Goal: Use online tool/utility: Utilize a website feature to perform a specific function

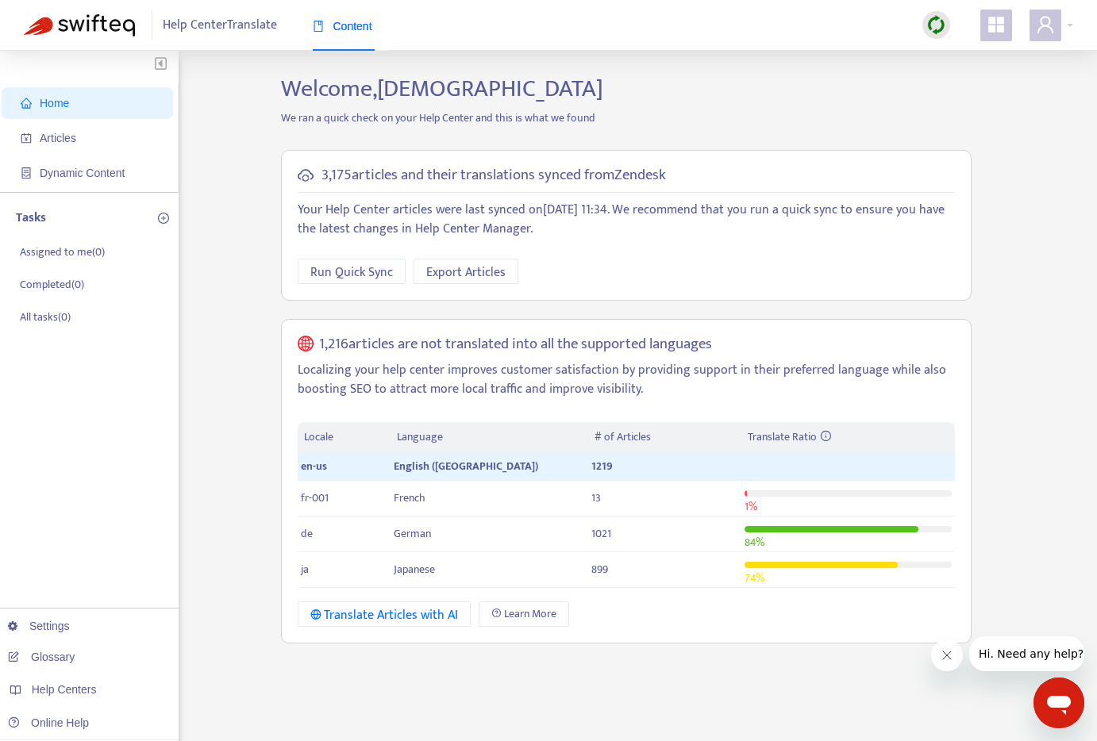
click at [499, 702] on div "Welcome, [PERSON_NAME] We ran a quick check on your Help Center and this is wha…" at bounding box center [626, 539] width 714 height 929
click at [445, 618] on div "Translate Articles with AI" at bounding box center [384, 616] width 148 height 20
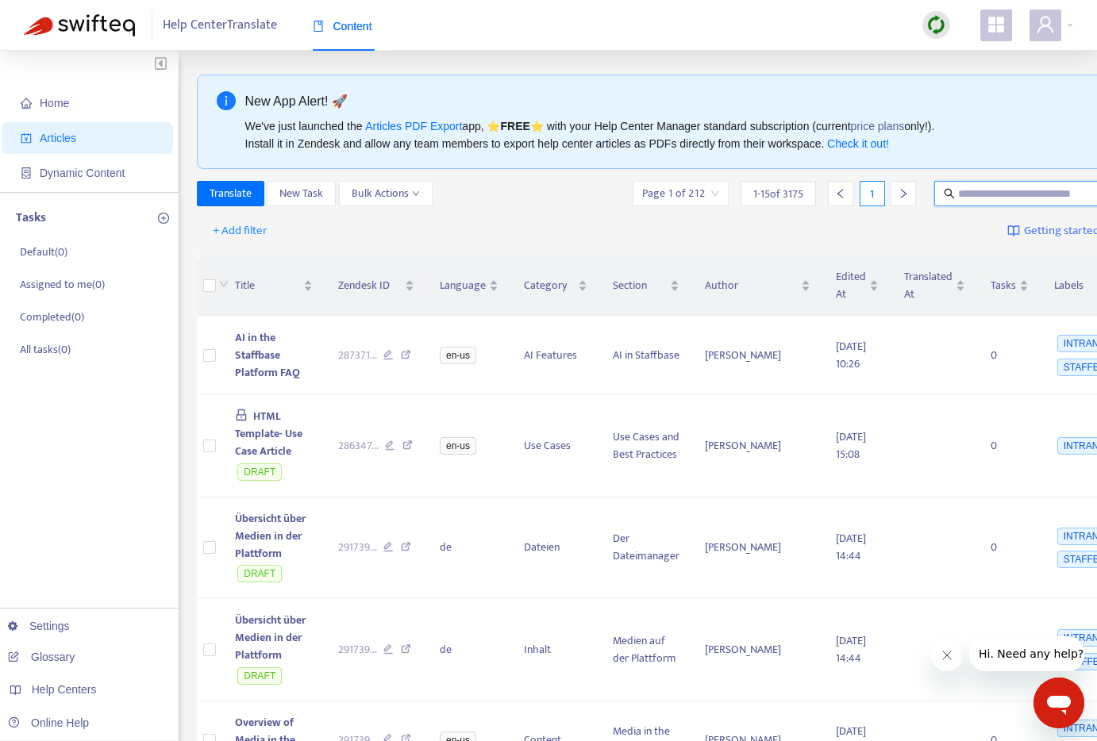
click at [975, 198] on input "text" at bounding box center [1034, 193] width 152 height 17
type input "**********"
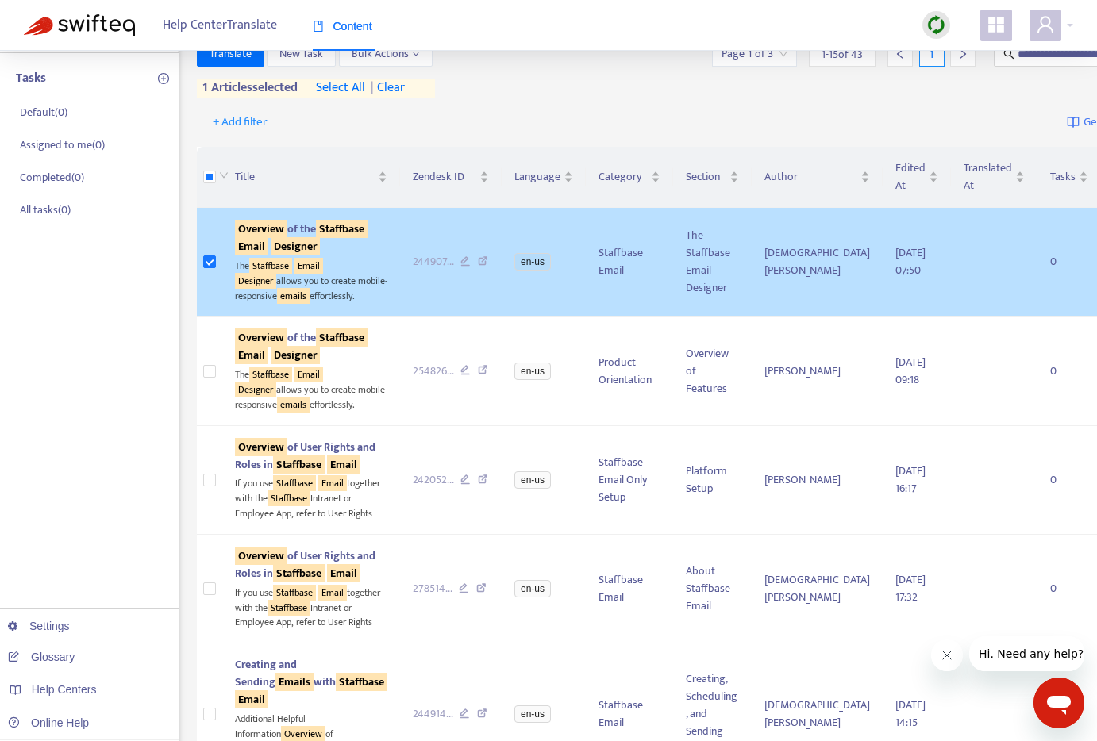
scroll to position [0, 0]
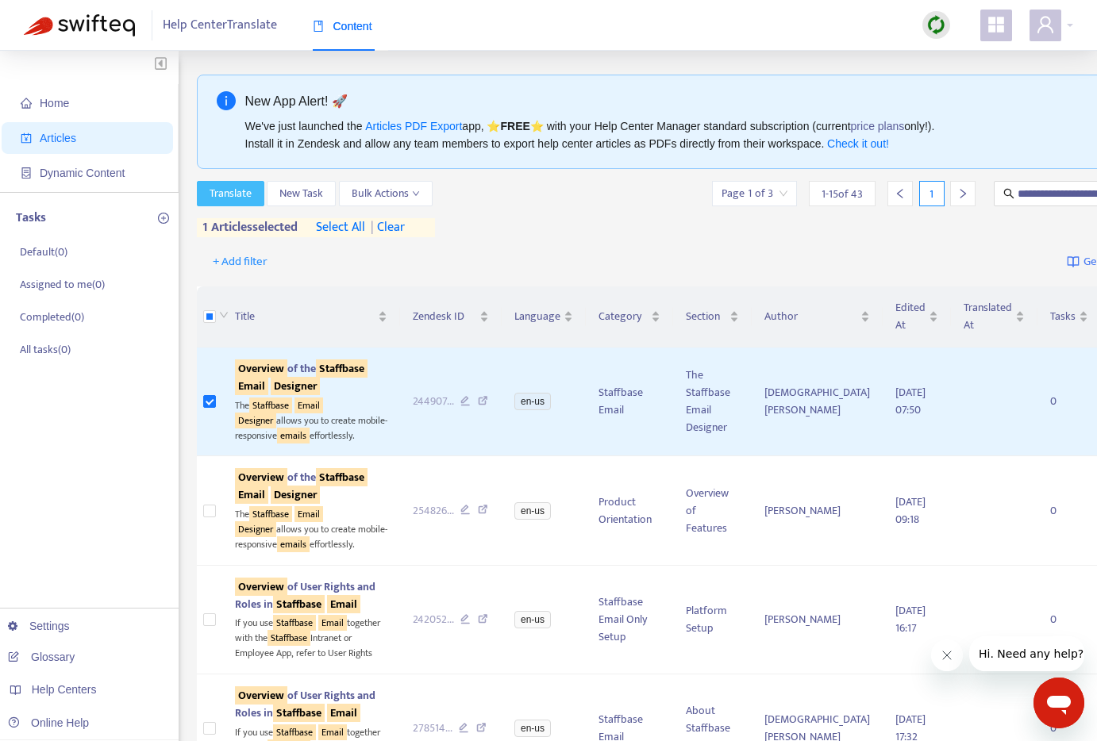
click at [238, 190] on span "Translate" at bounding box center [231, 193] width 42 height 17
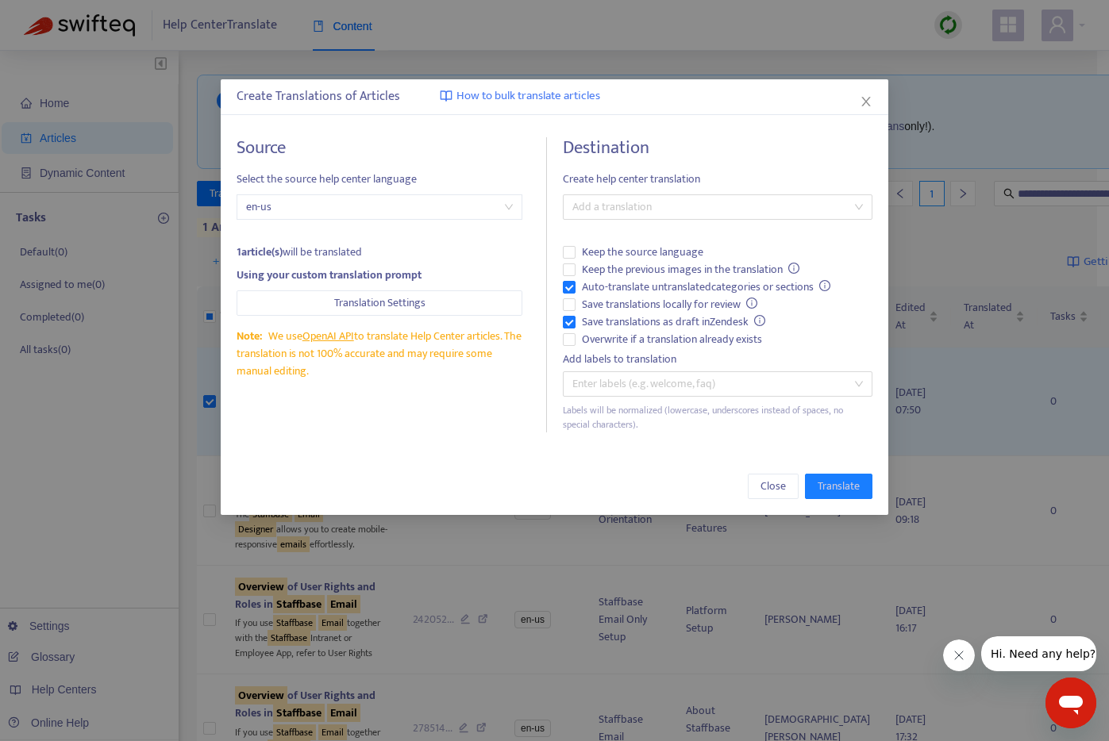
click at [117, 444] on div "Create Translations of Articles How to bulk translate articles Source Select th…" at bounding box center [554, 370] width 1109 height 741
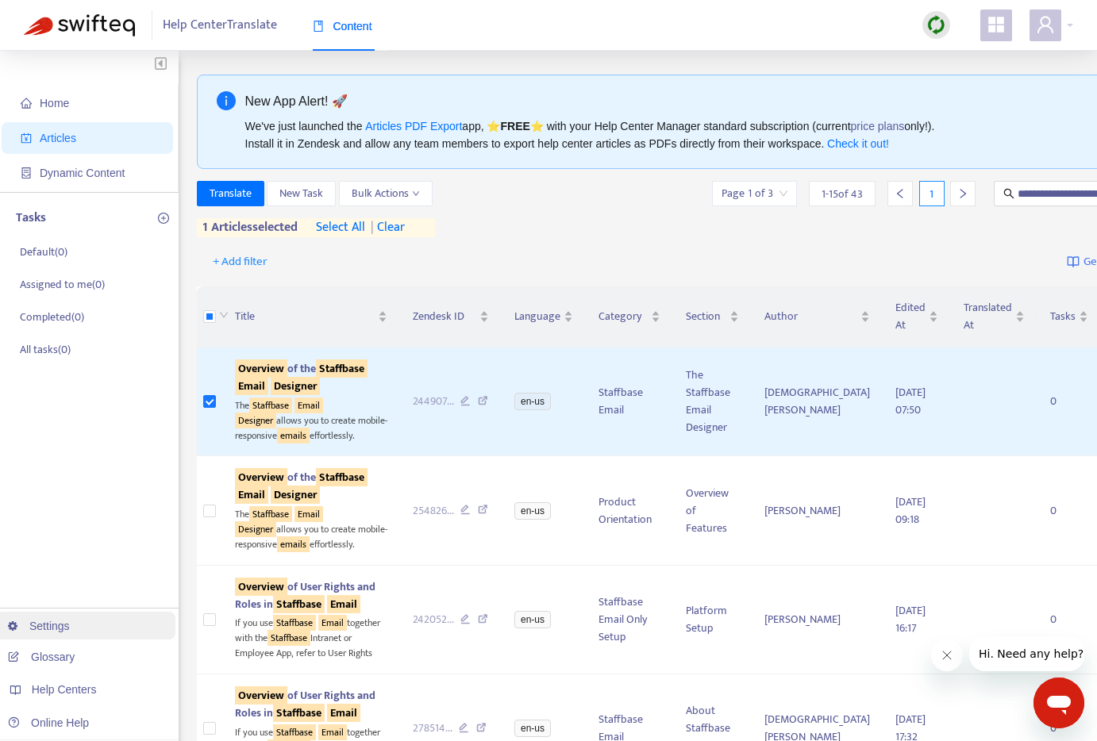
click at [70, 626] on link "Settings" at bounding box center [39, 626] width 62 height 13
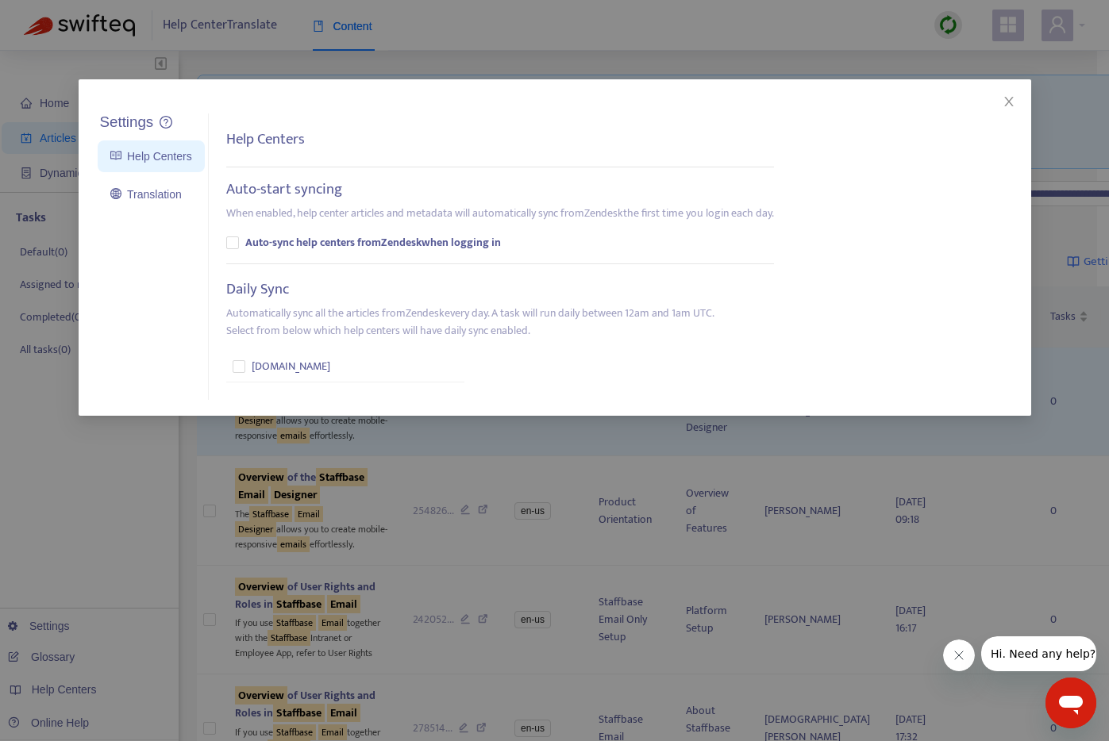
click at [106, 505] on div "Settings Help Centers Translation Settings Help Centers Auto-start syncing When…" at bounding box center [554, 370] width 1109 height 741
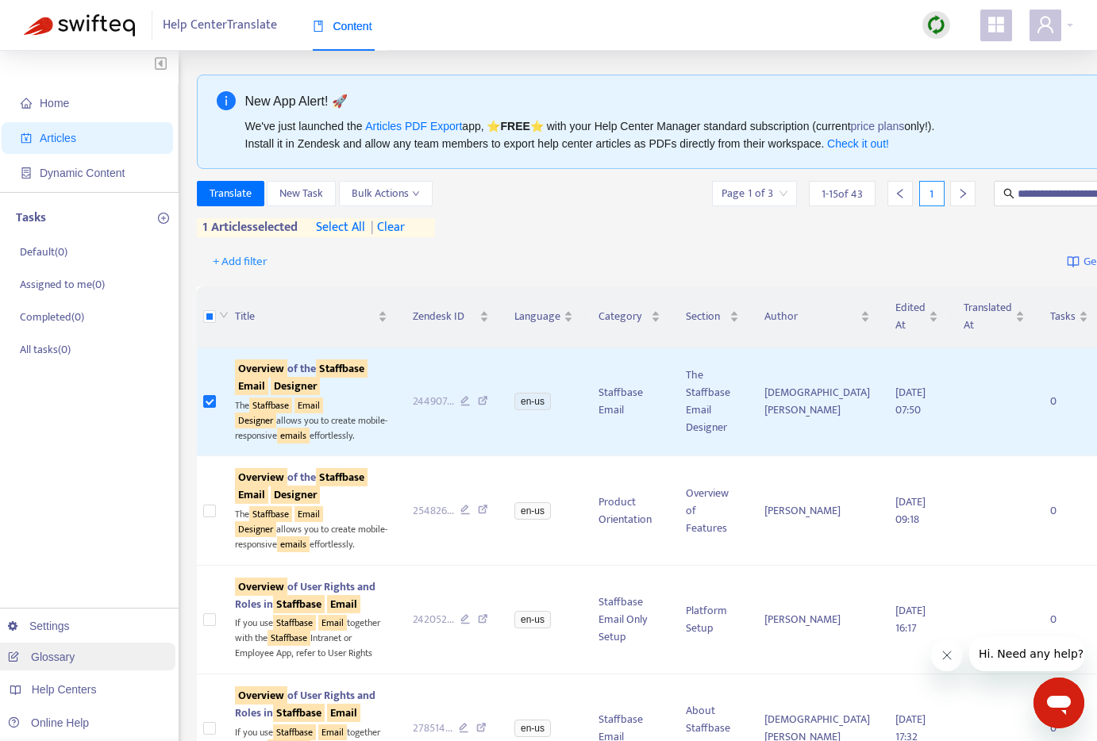
click at [49, 663] on link "Glossary" at bounding box center [41, 657] width 67 height 13
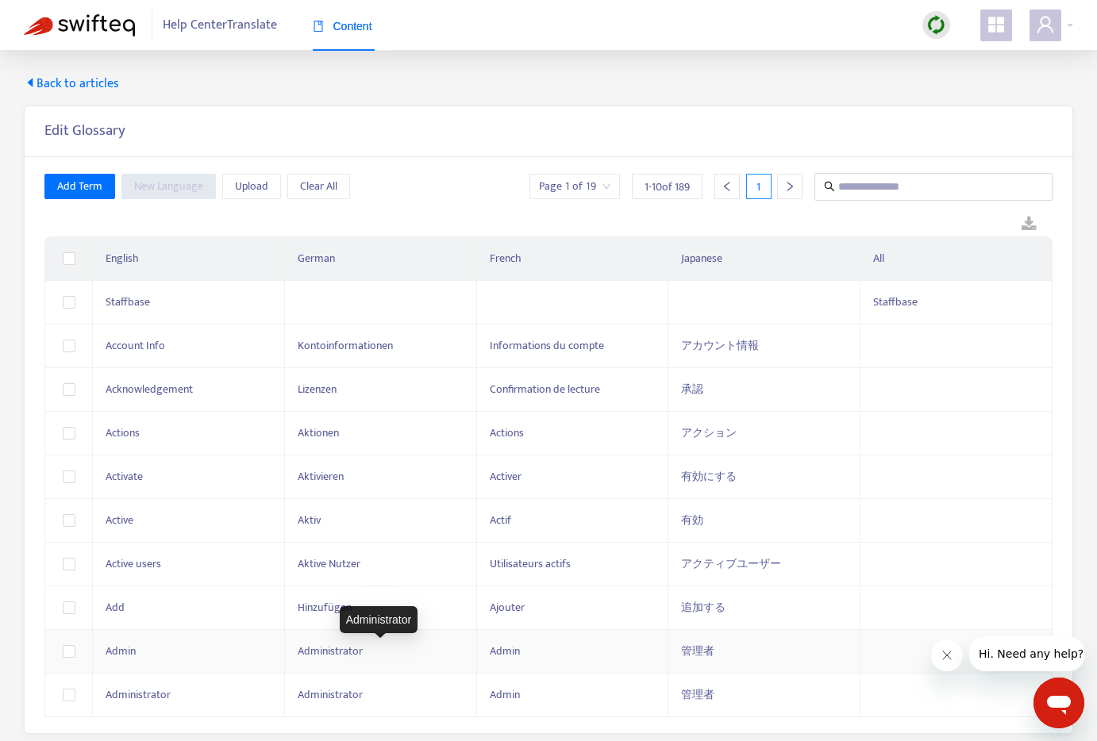
scroll to position [51, 0]
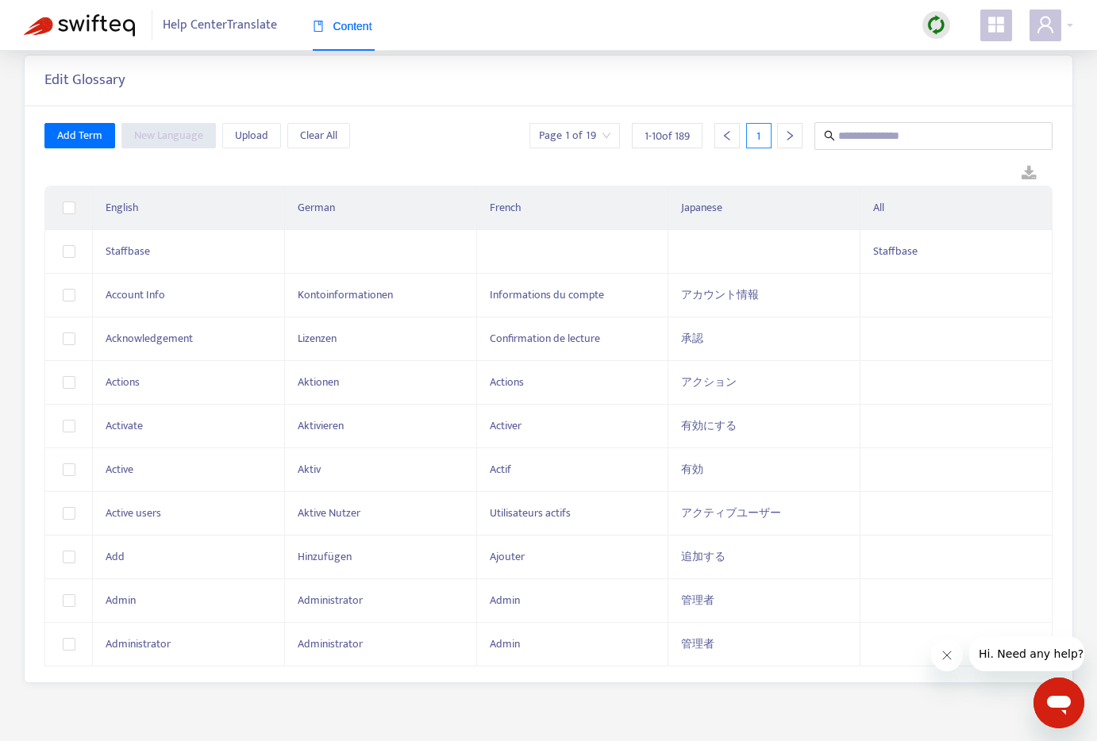
click at [784, 140] on icon "right" at bounding box center [789, 135] width 11 height 11
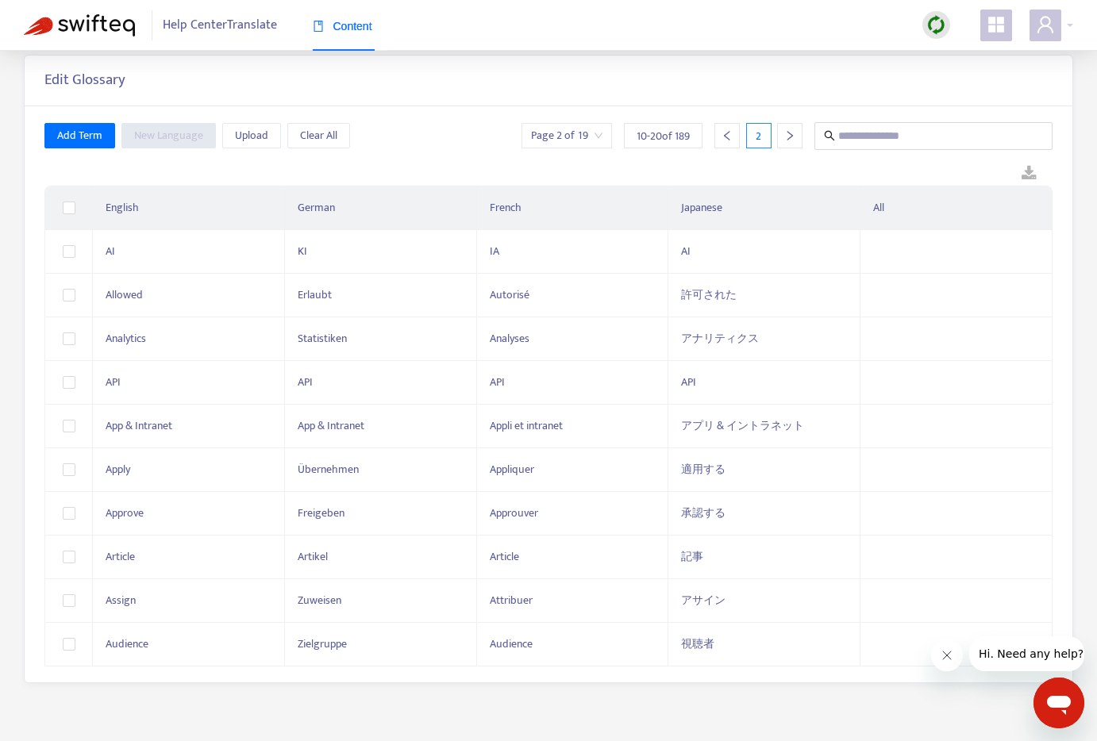
click at [787, 138] on icon "right" at bounding box center [789, 135] width 11 height 11
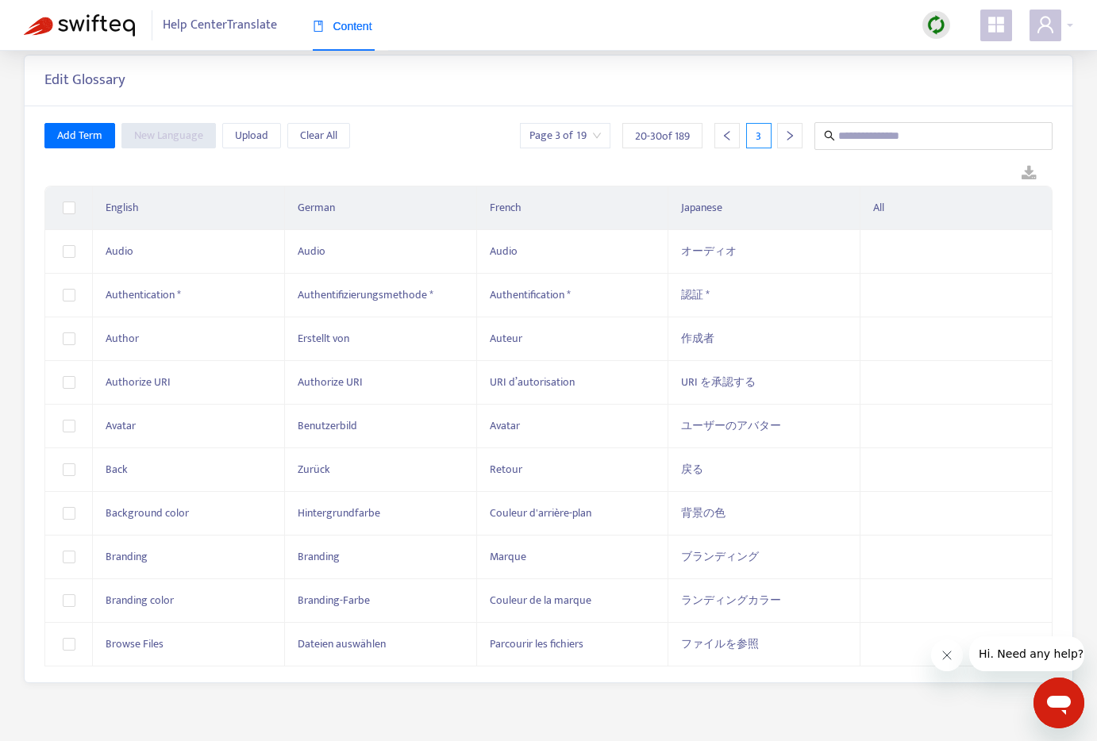
click at [787, 138] on icon "right" at bounding box center [789, 135] width 11 height 11
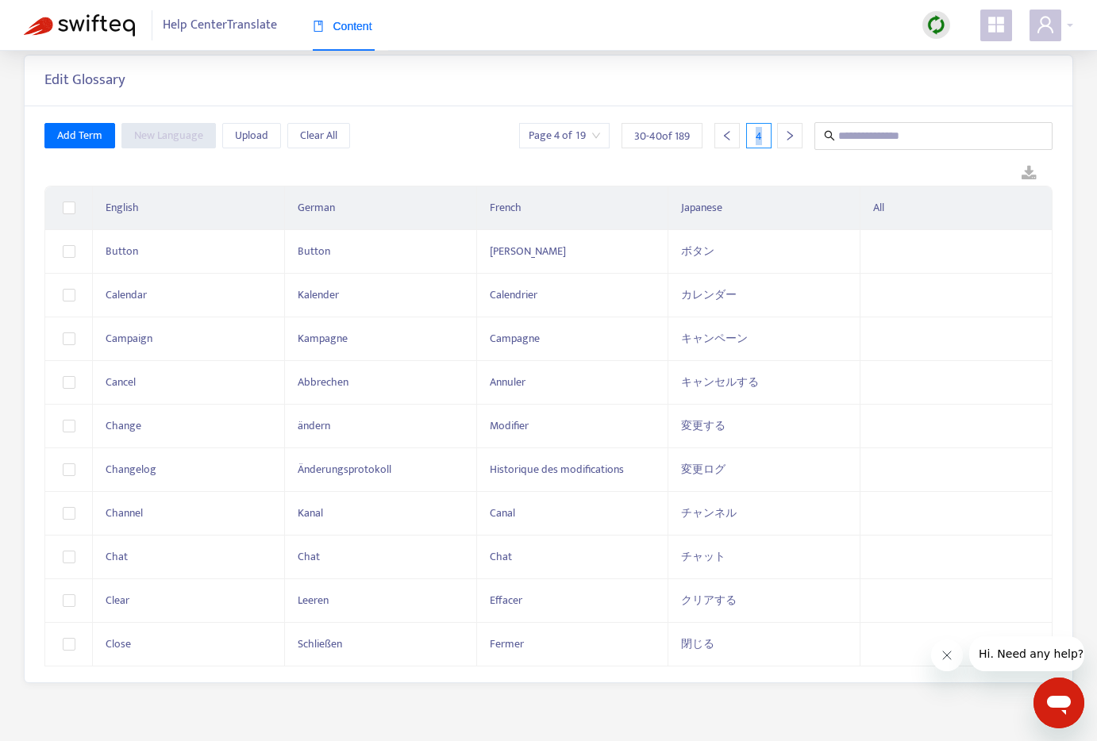
click at [787, 138] on icon "right" at bounding box center [789, 135] width 11 height 11
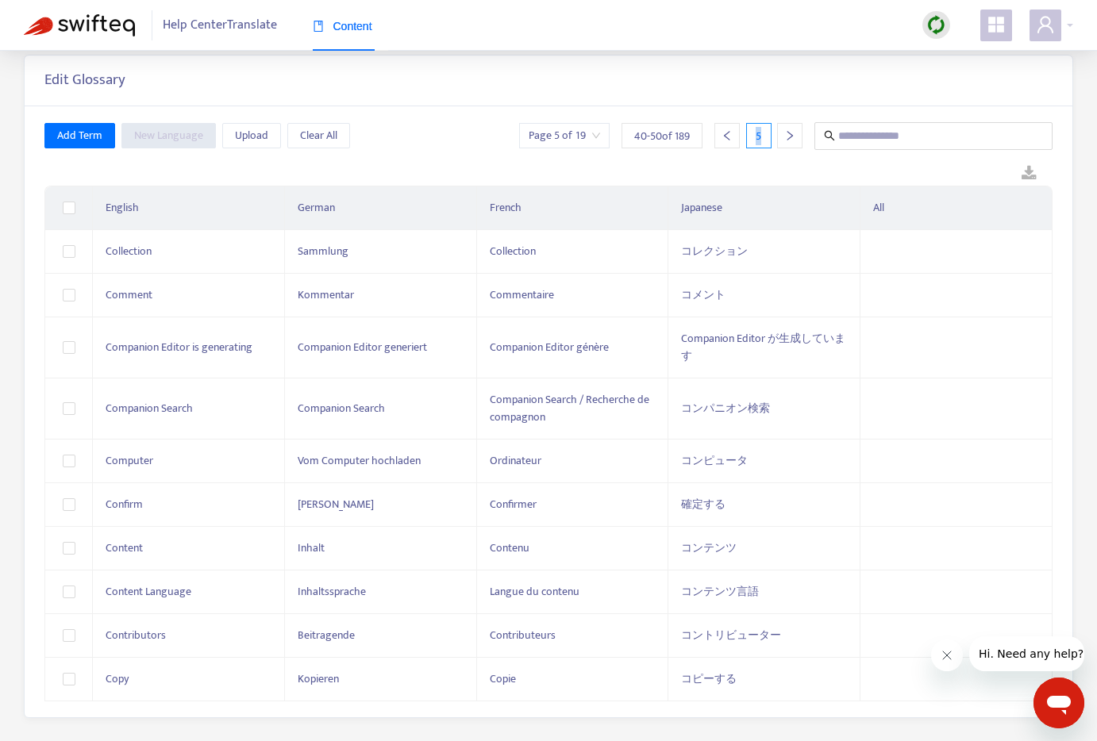
click at [787, 138] on icon "right" at bounding box center [789, 135] width 11 height 11
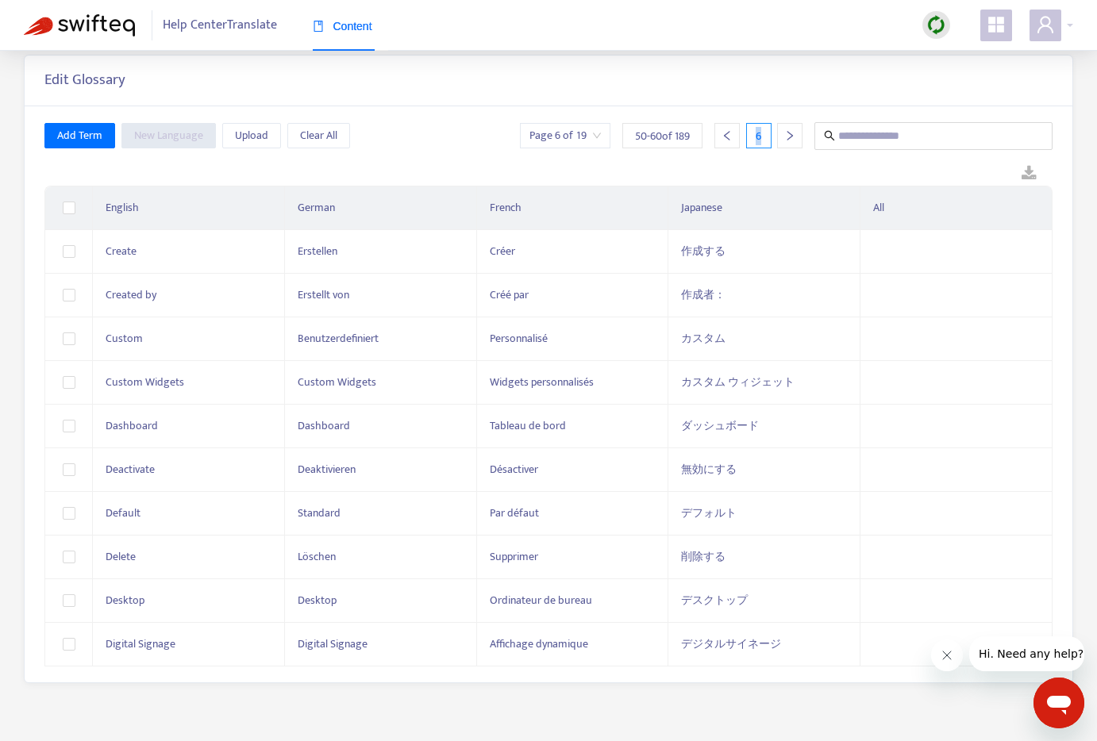
click at [787, 138] on icon "right" at bounding box center [789, 135] width 11 height 11
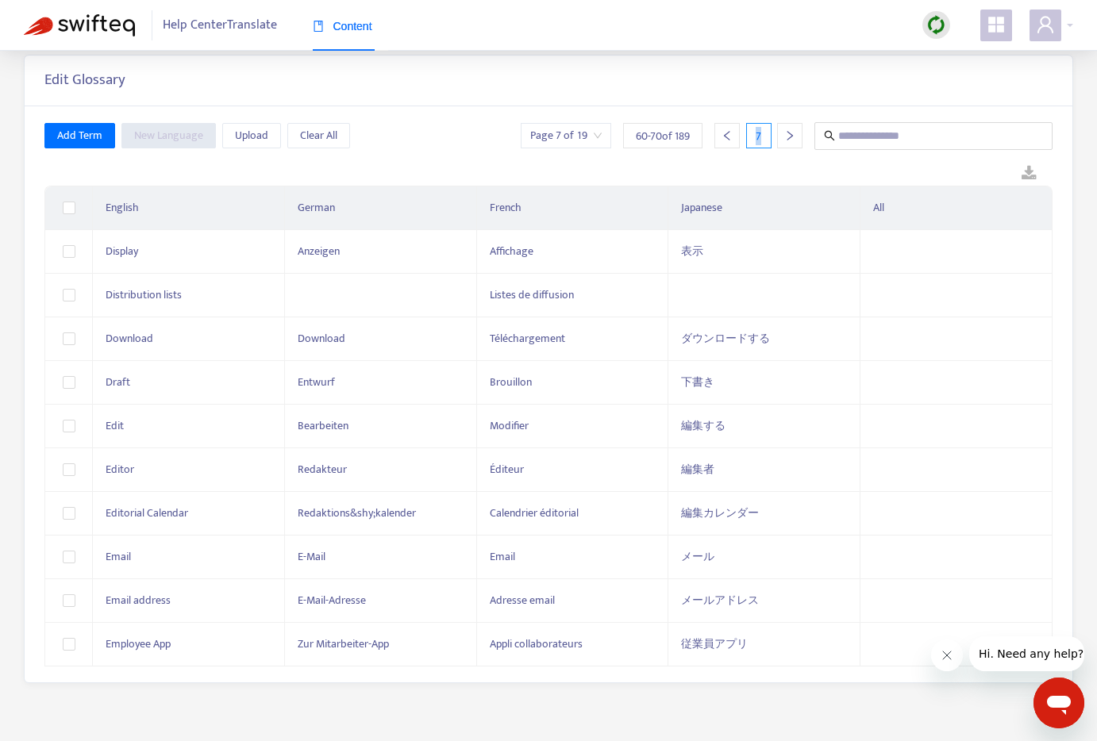
click at [787, 138] on icon "right" at bounding box center [789, 135] width 11 height 11
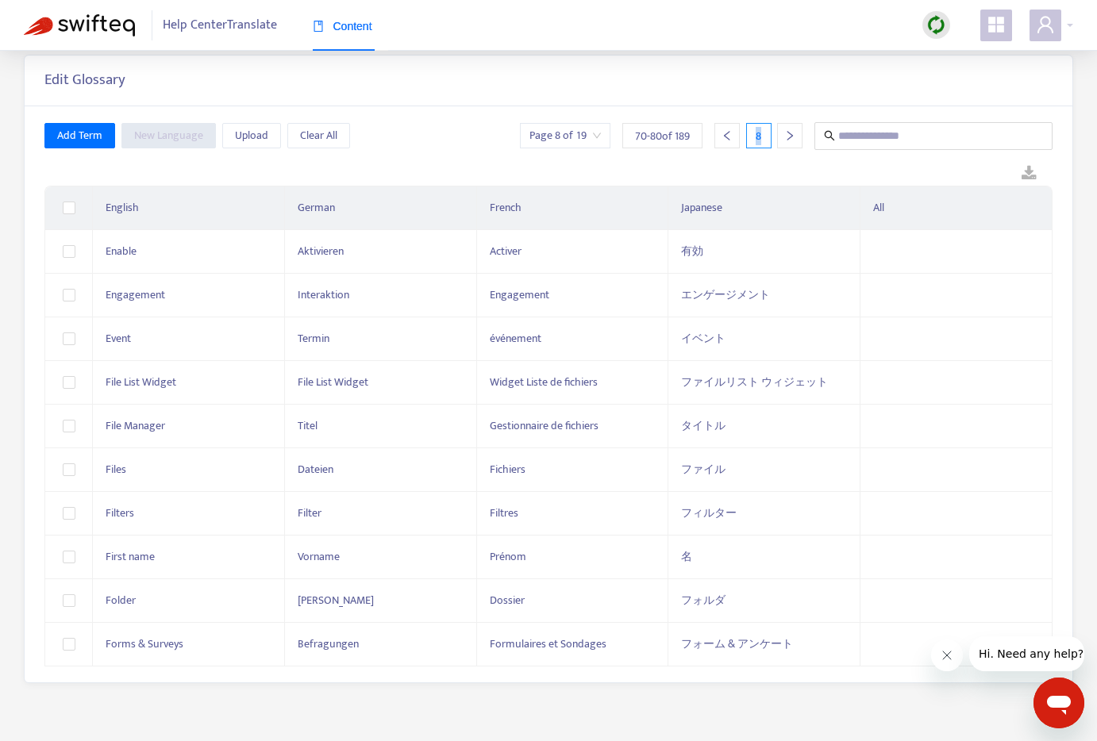
click at [787, 138] on icon "right" at bounding box center [789, 135] width 11 height 11
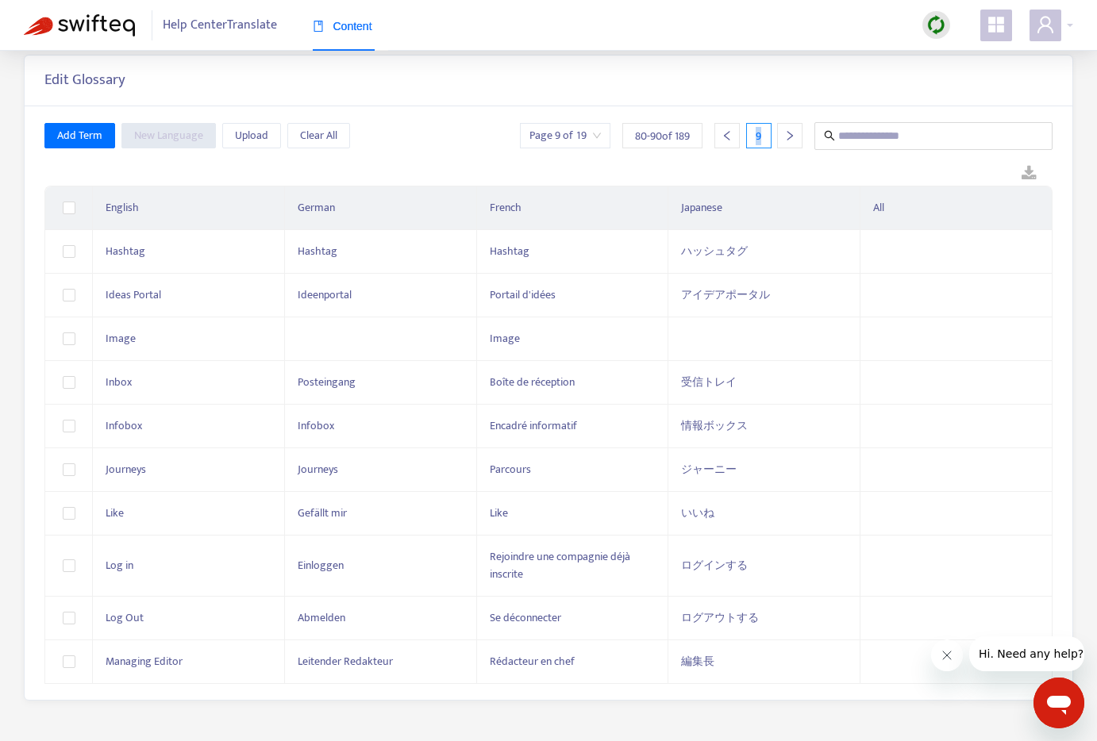
click at [787, 138] on icon "right" at bounding box center [789, 135] width 11 height 11
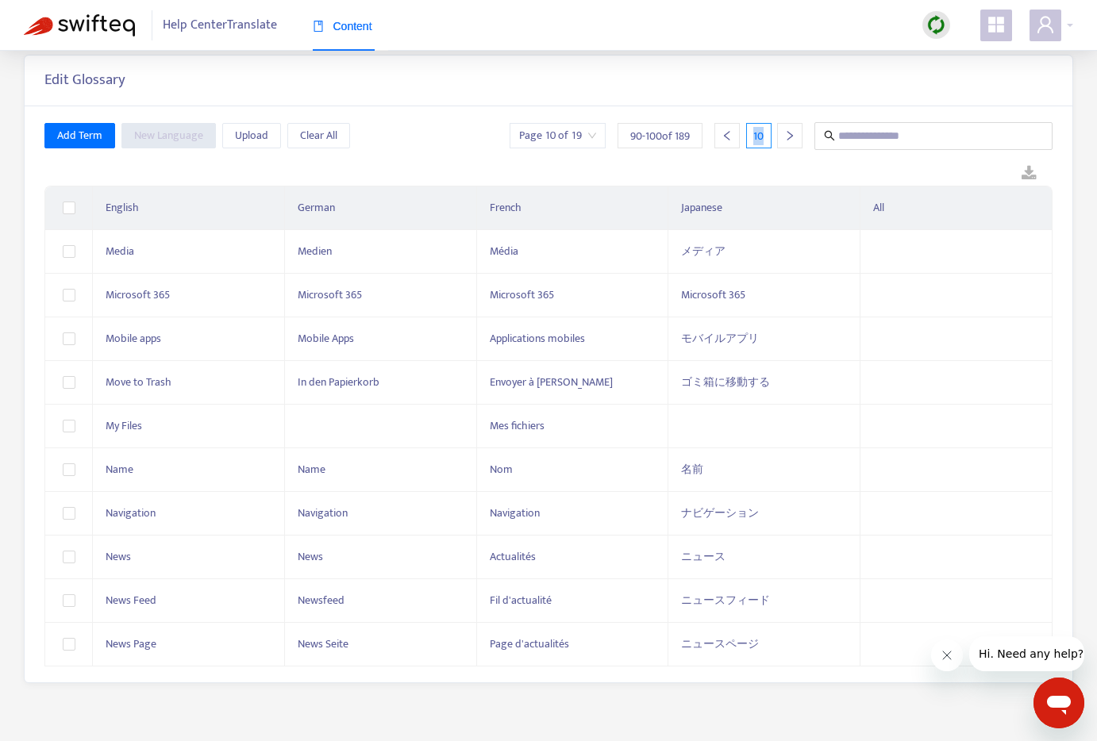
click at [787, 138] on icon "right" at bounding box center [789, 135] width 11 height 11
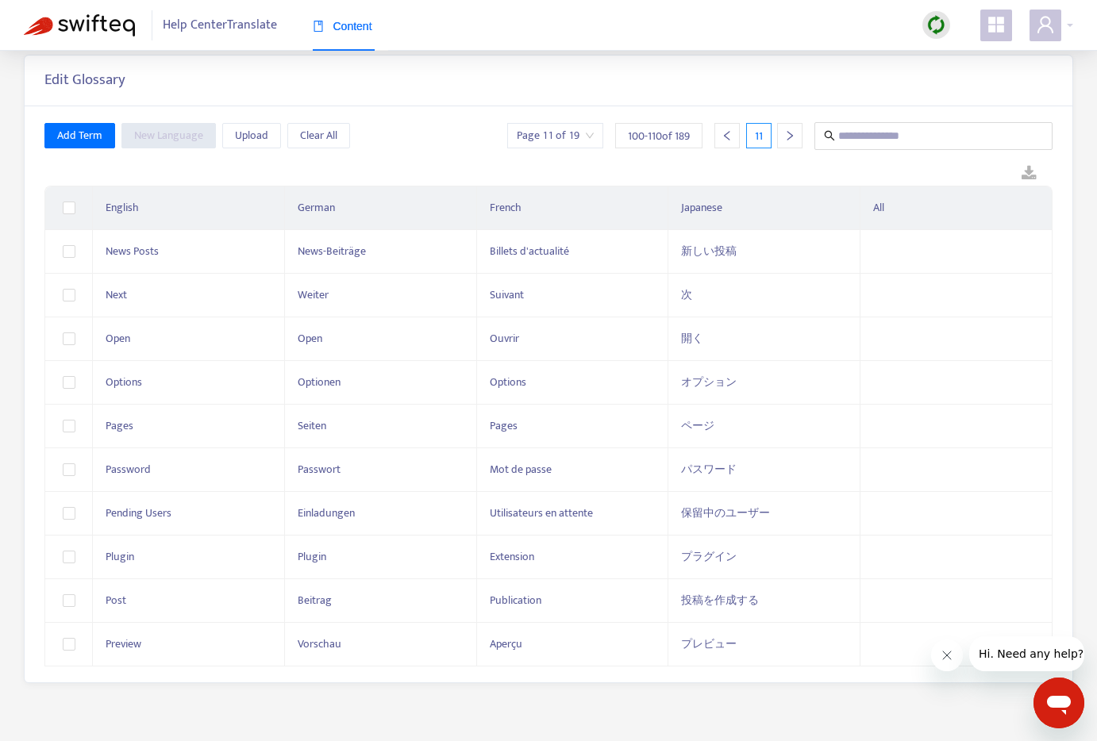
click at [787, 138] on icon "right" at bounding box center [789, 135] width 11 height 11
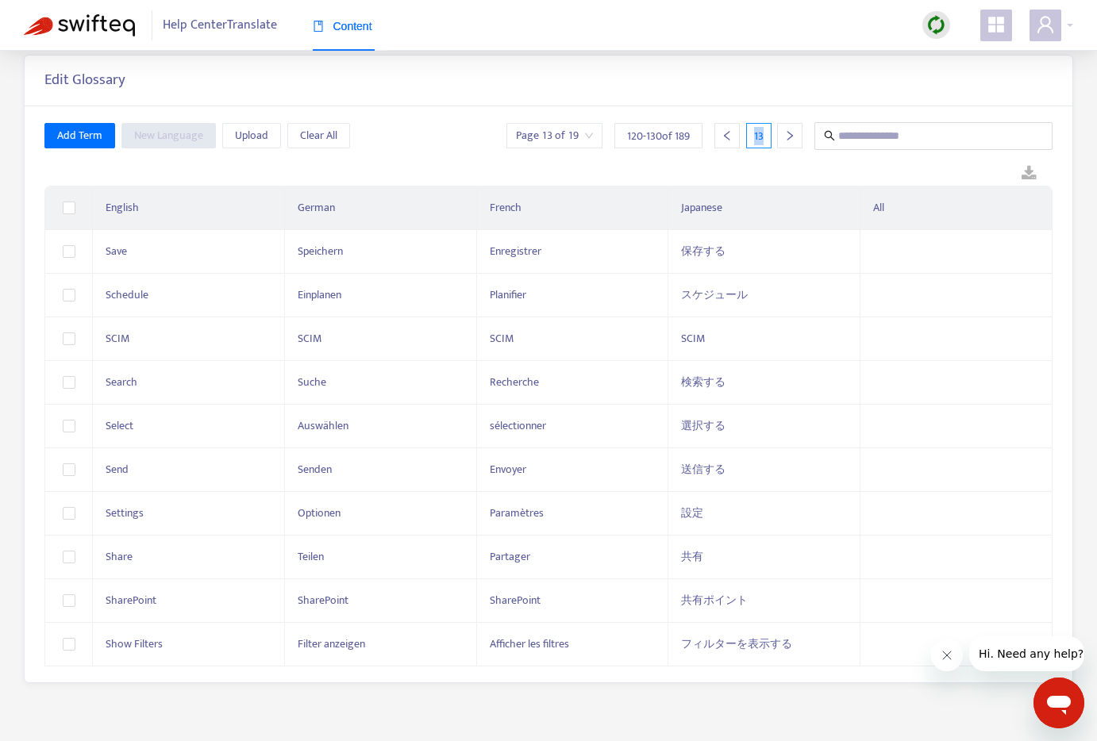
click at [787, 138] on icon "right" at bounding box center [789, 135] width 11 height 11
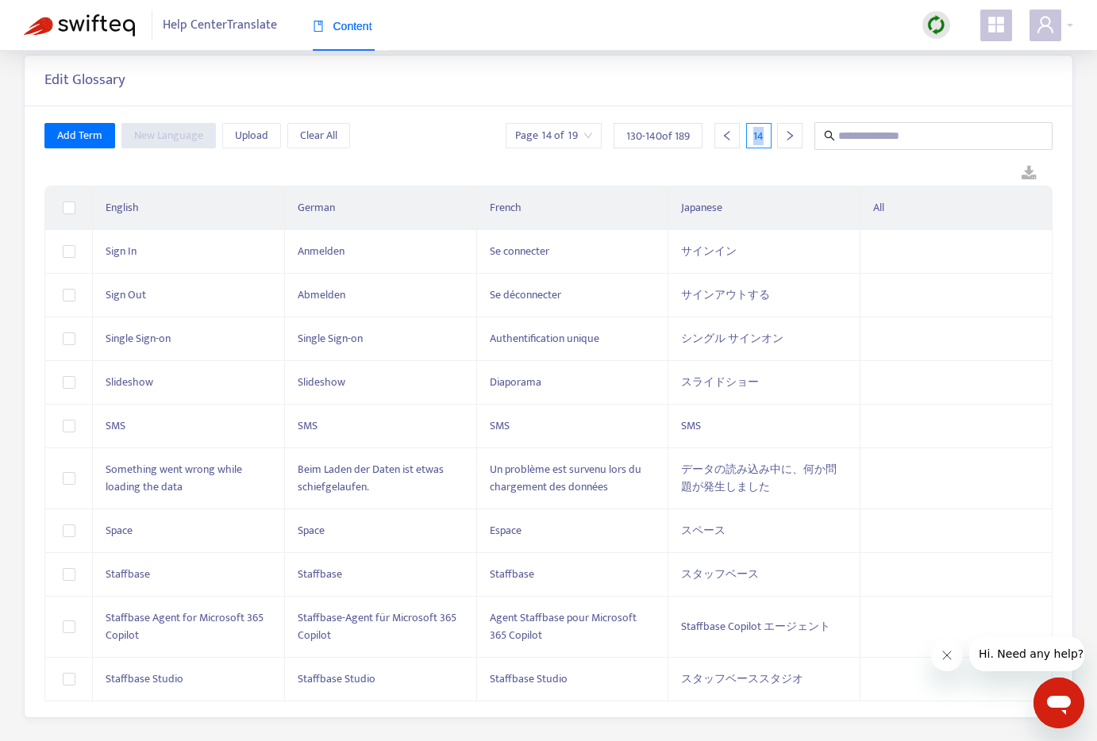
click at [787, 138] on icon "right" at bounding box center [789, 135] width 11 height 11
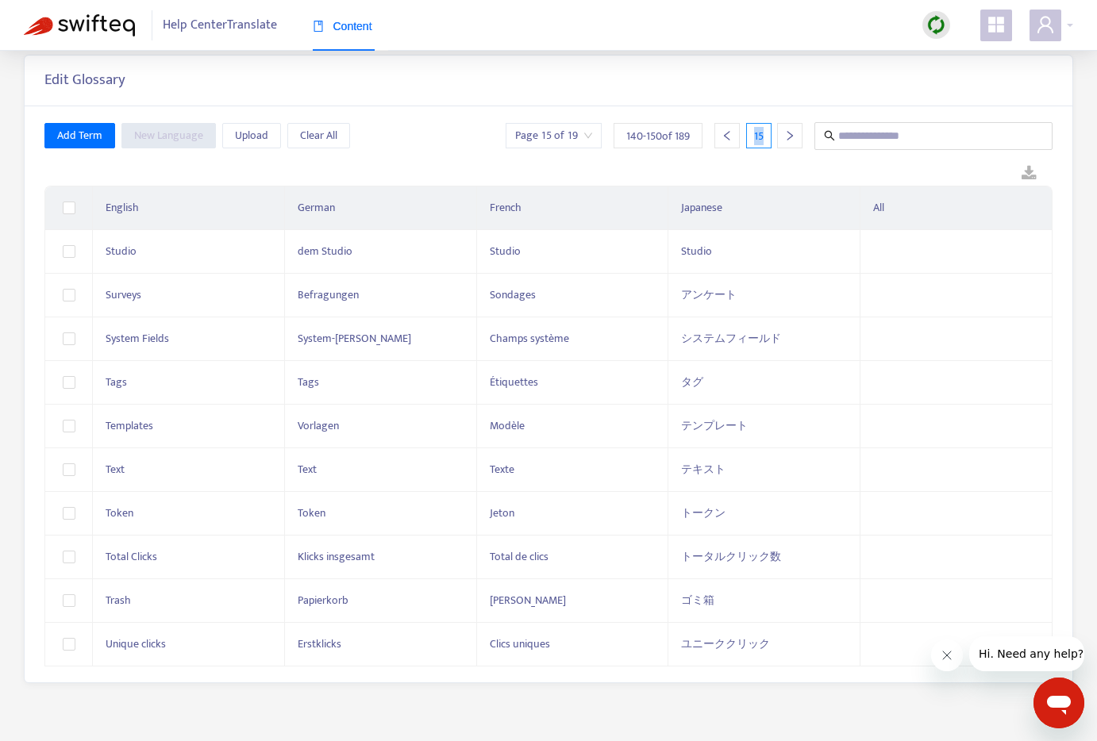
click at [787, 138] on icon "right" at bounding box center [789, 135] width 11 height 11
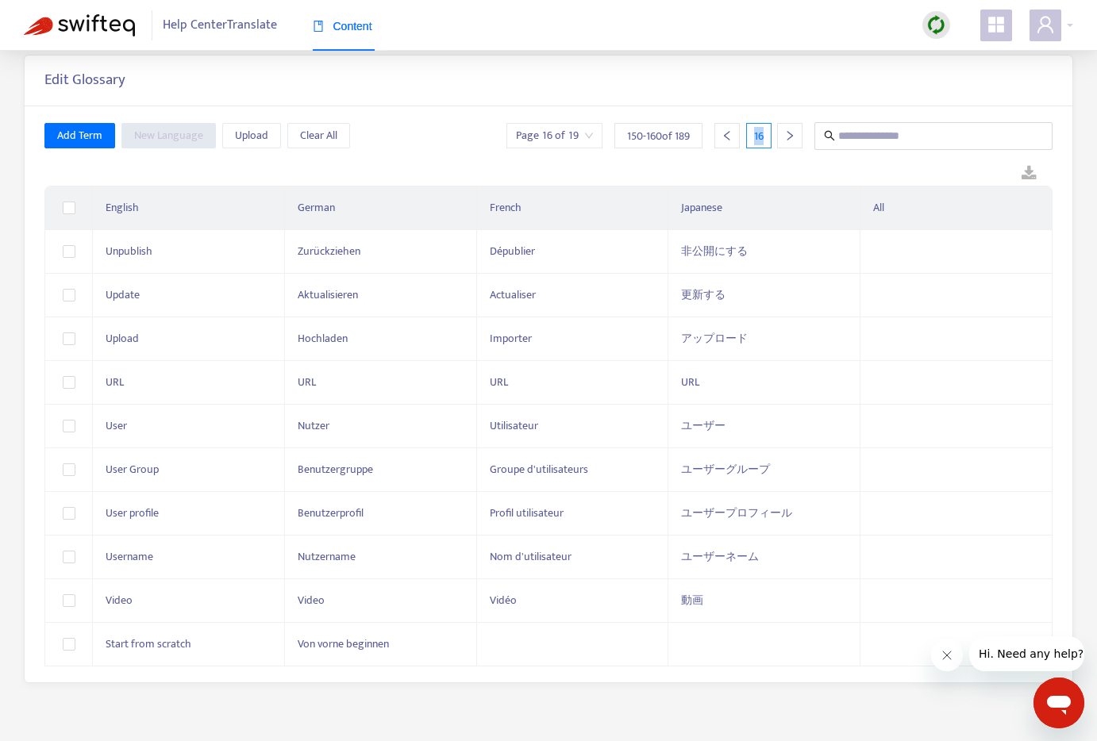
click at [787, 138] on icon "right" at bounding box center [789, 135] width 11 height 11
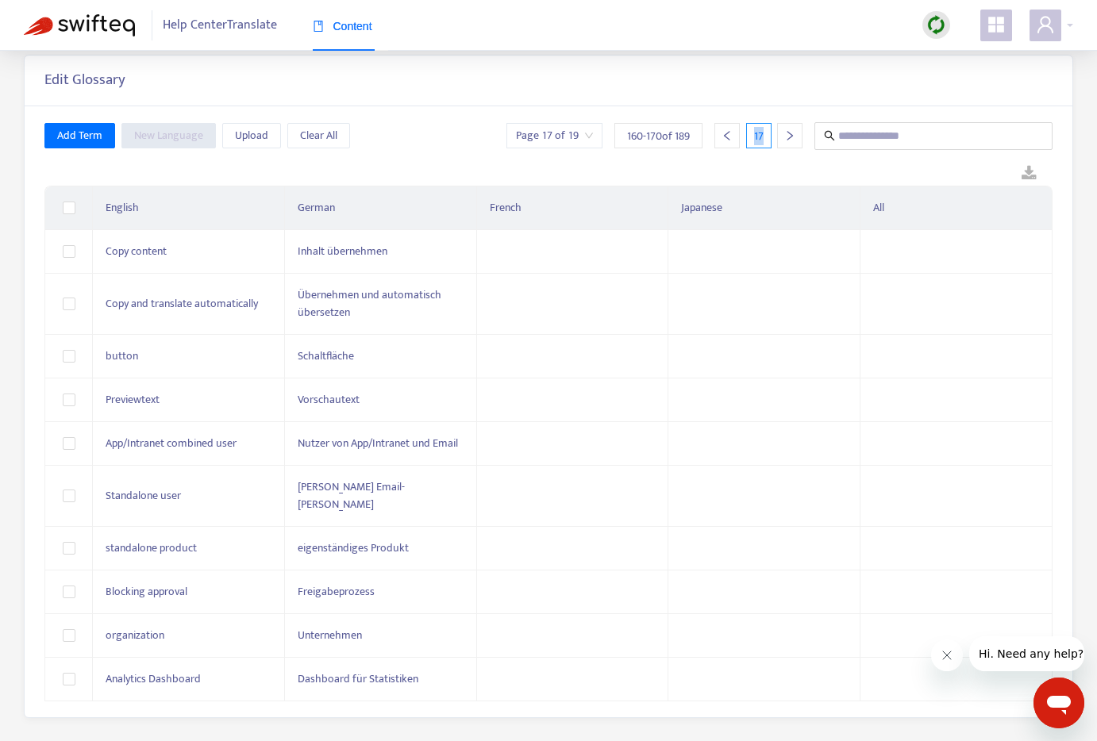
click at [787, 138] on icon "right" at bounding box center [789, 135] width 11 height 11
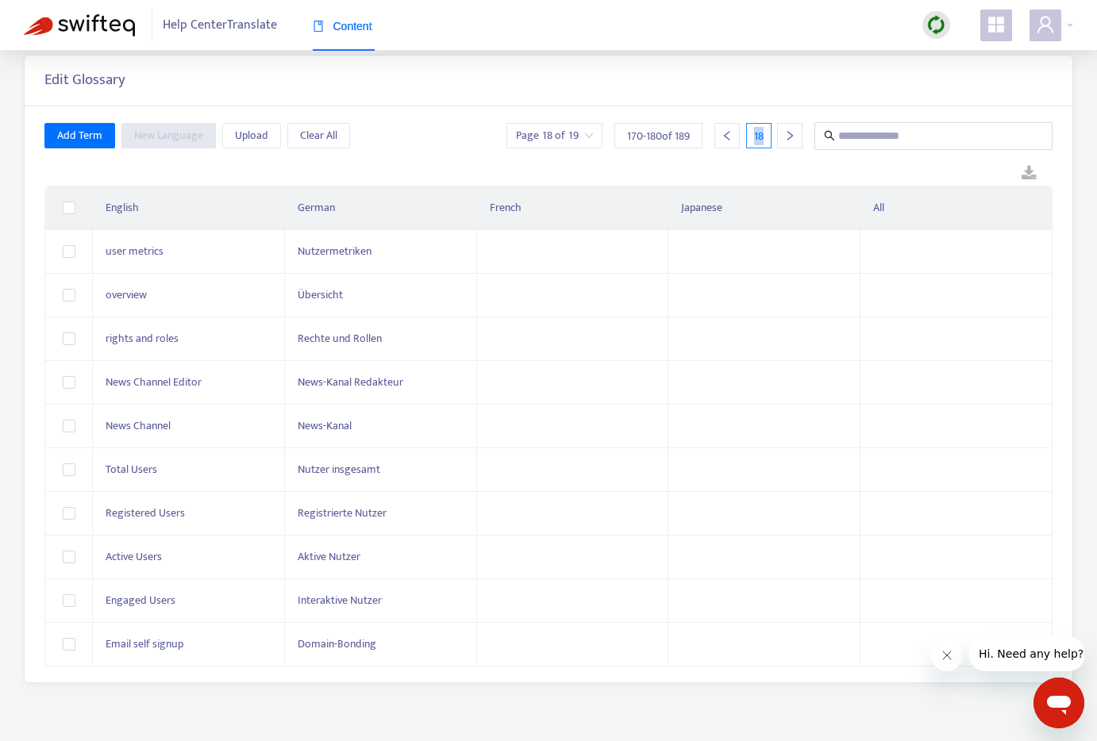
click at [787, 138] on icon "right" at bounding box center [789, 135] width 11 height 11
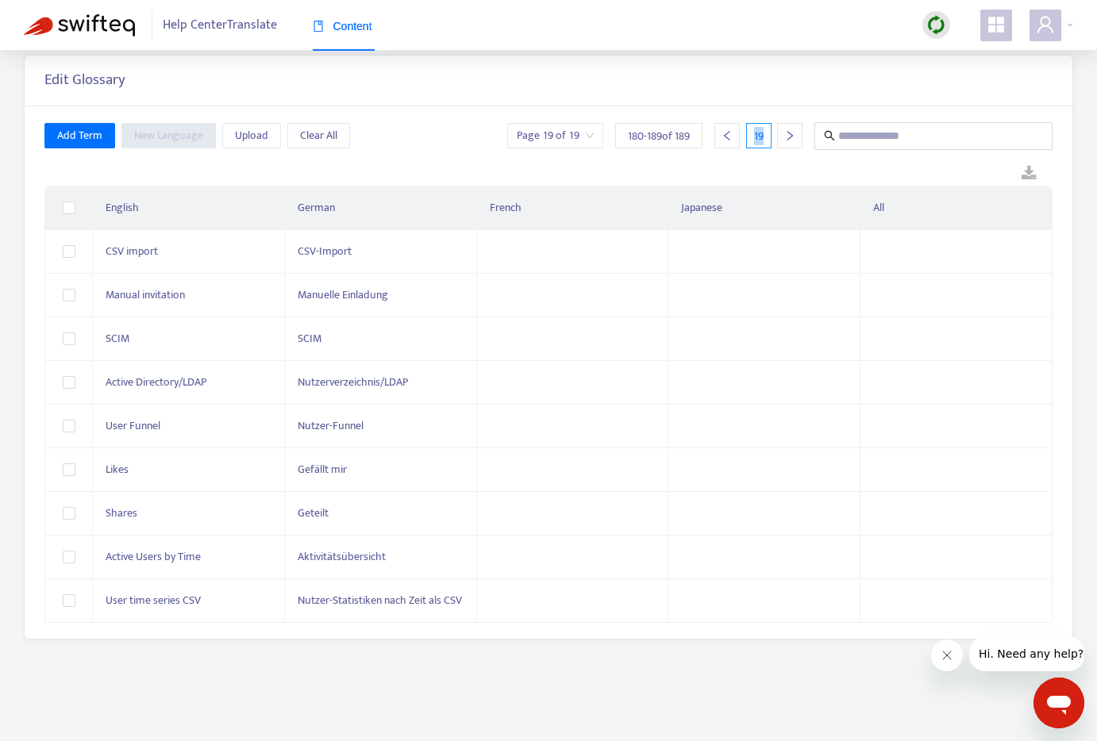
click at [787, 138] on icon "right" at bounding box center [789, 135] width 11 height 11
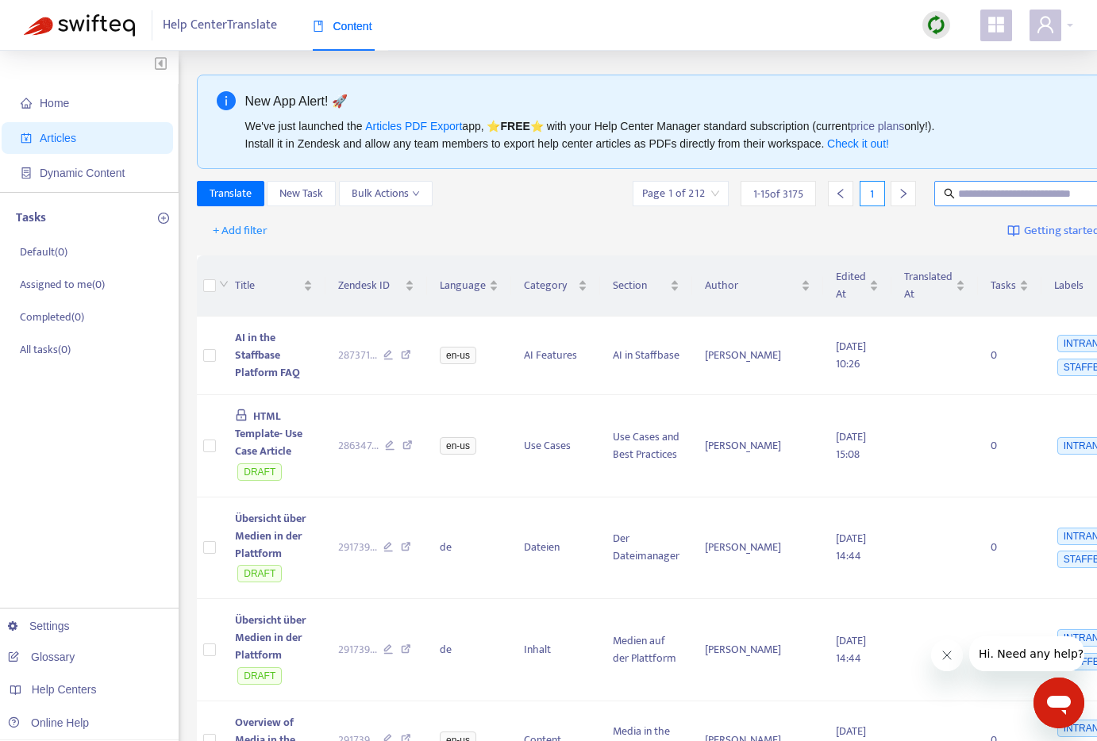
click at [958, 194] on input "text" at bounding box center [1034, 193] width 152 height 17
type input "**********"
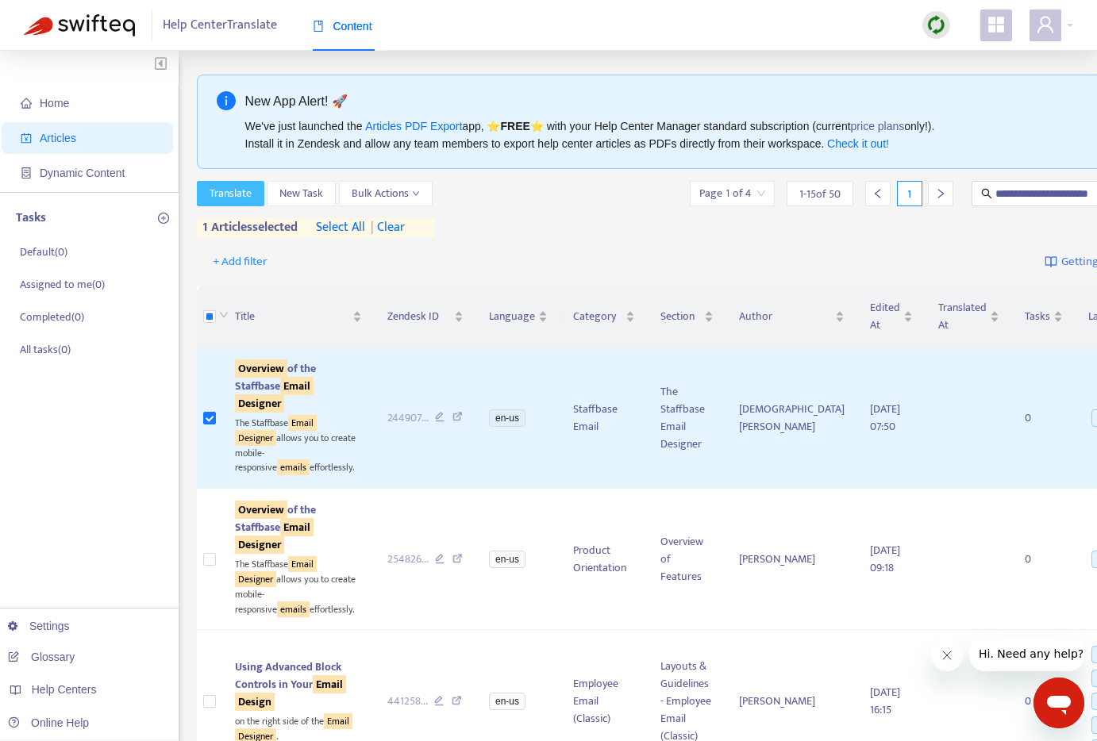
click at [236, 190] on span "Translate" at bounding box center [231, 193] width 42 height 17
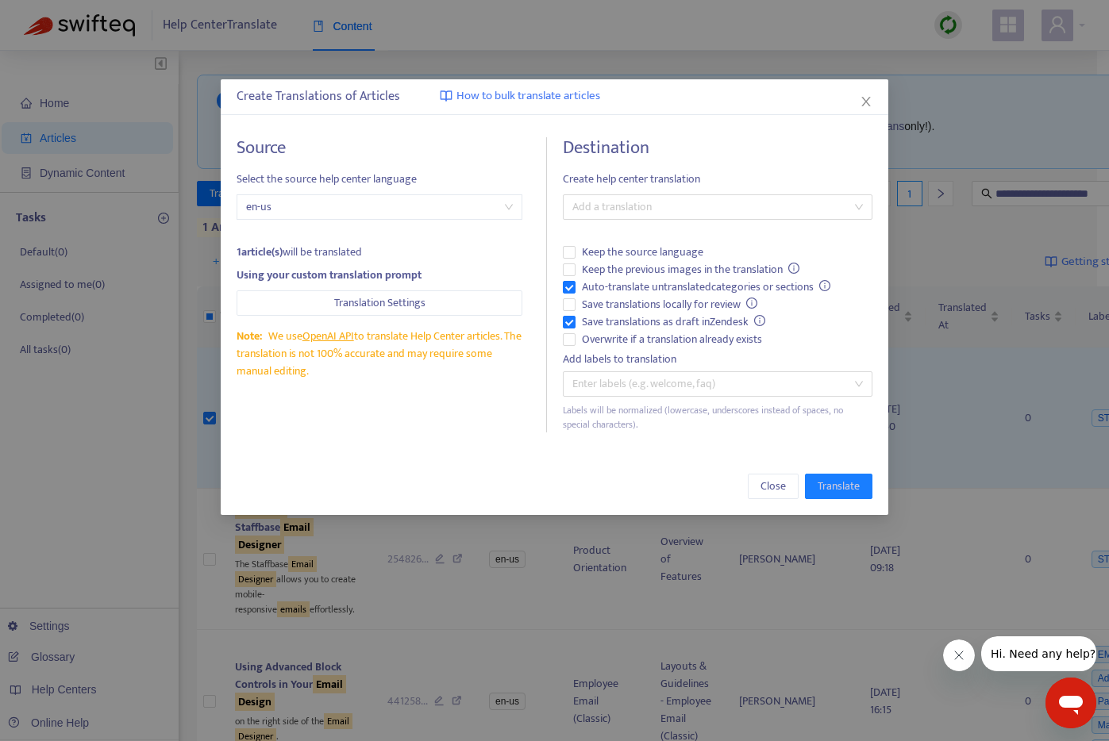
click at [475, 214] on span "en-us" at bounding box center [379, 207] width 267 height 24
click at [653, 202] on div at bounding box center [710, 207] width 286 height 19
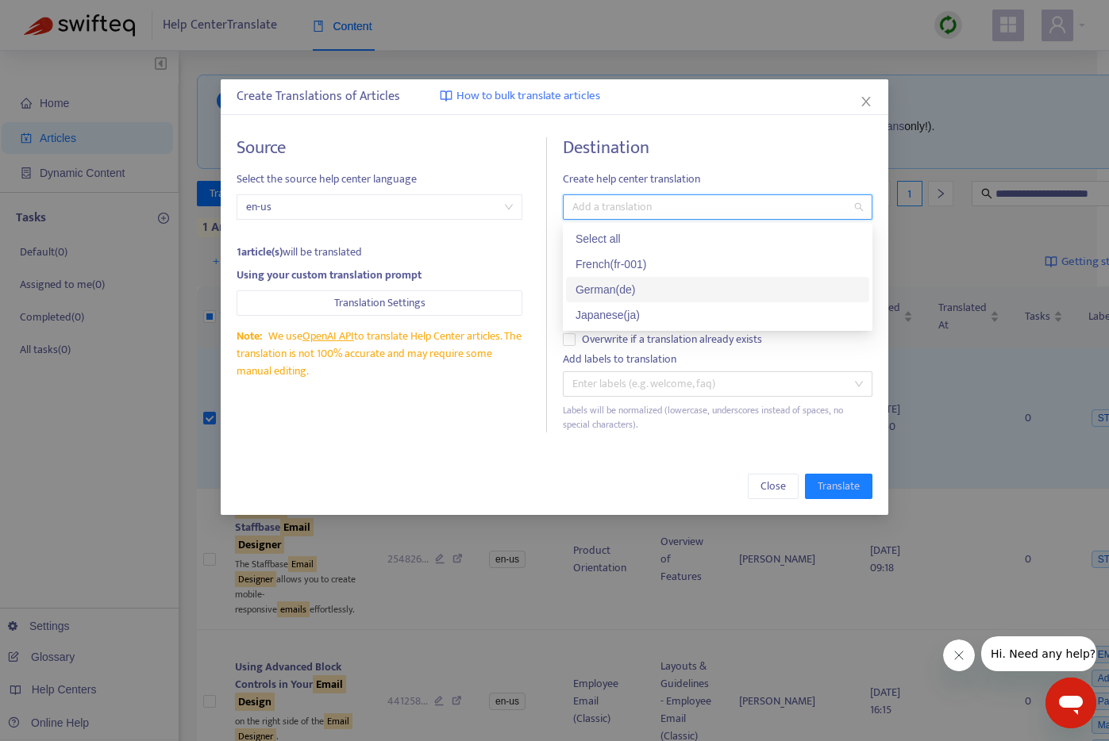
click at [598, 288] on div "German ( de )" at bounding box center [717, 289] width 284 height 17
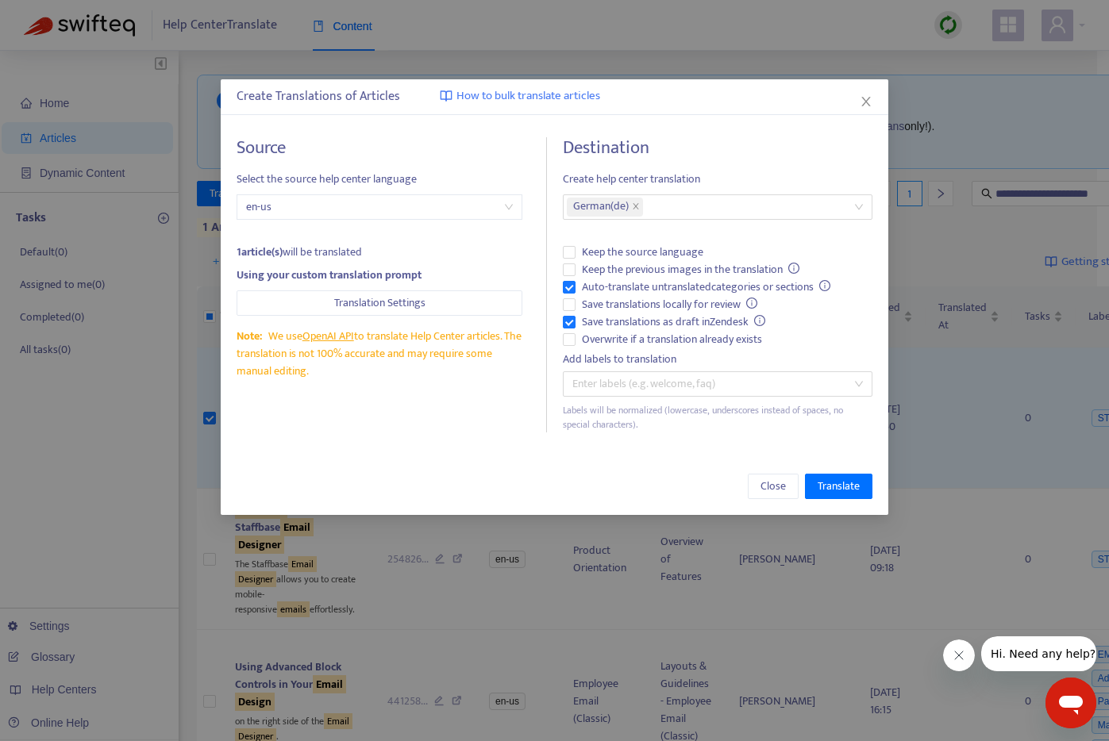
click at [761, 167] on div "Destination Create help center translation German ( de ) Keep the source langua…" at bounding box center [718, 284] width 310 height 295
click at [637, 272] on span "Keep the previous images in the translation" at bounding box center [690, 269] width 231 height 17
click at [819, 487] on span "Translate" at bounding box center [838, 486] width 42 height 17
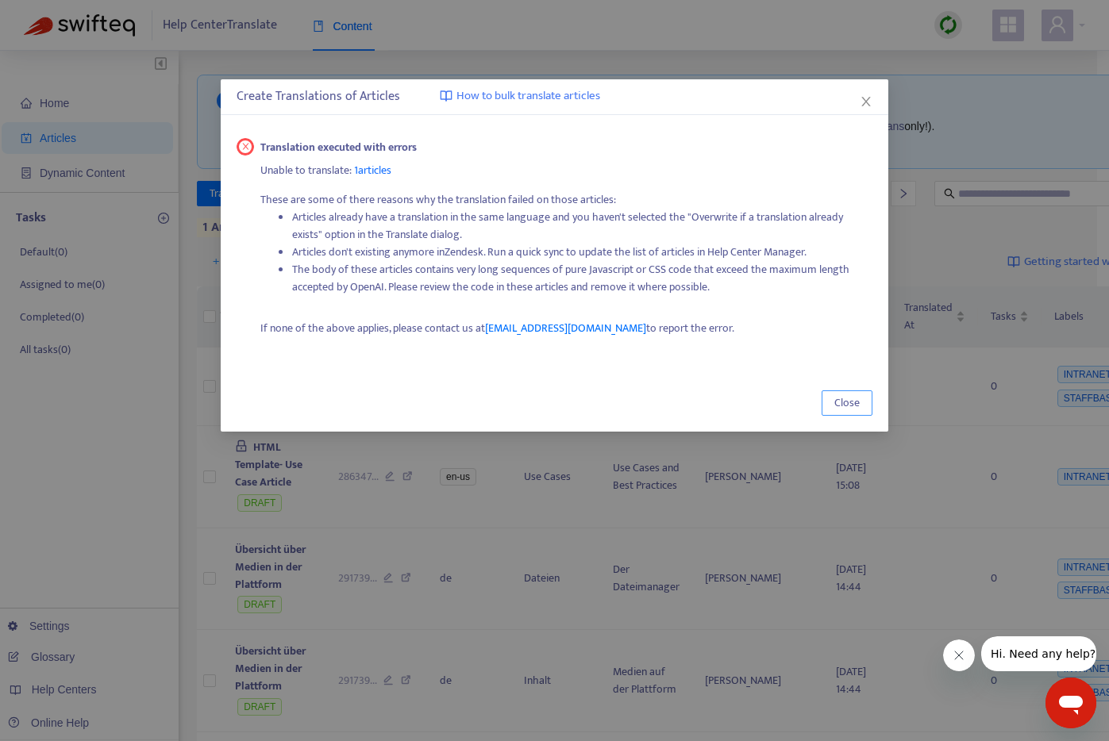
click at [847, 398] on span "Close" at bounding box center [846, 402] width 25 height 17
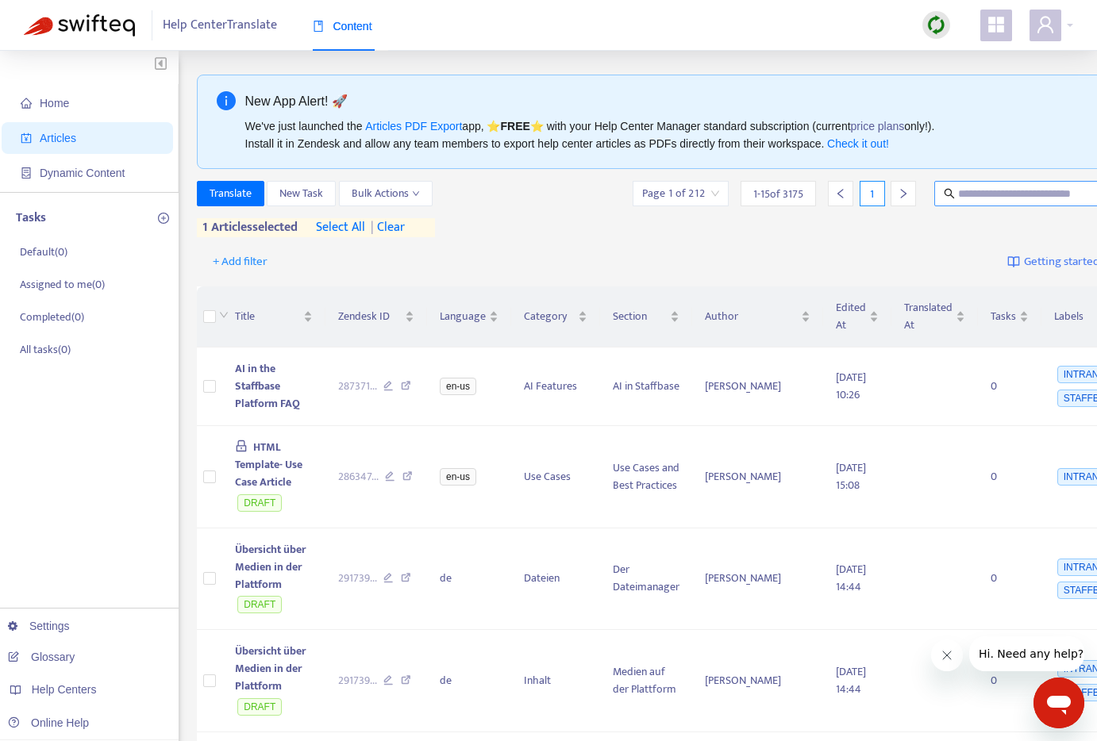
click at [958, 190] on input "text" at bounding box center [1034, 193] width 152 height 17
type input "********"
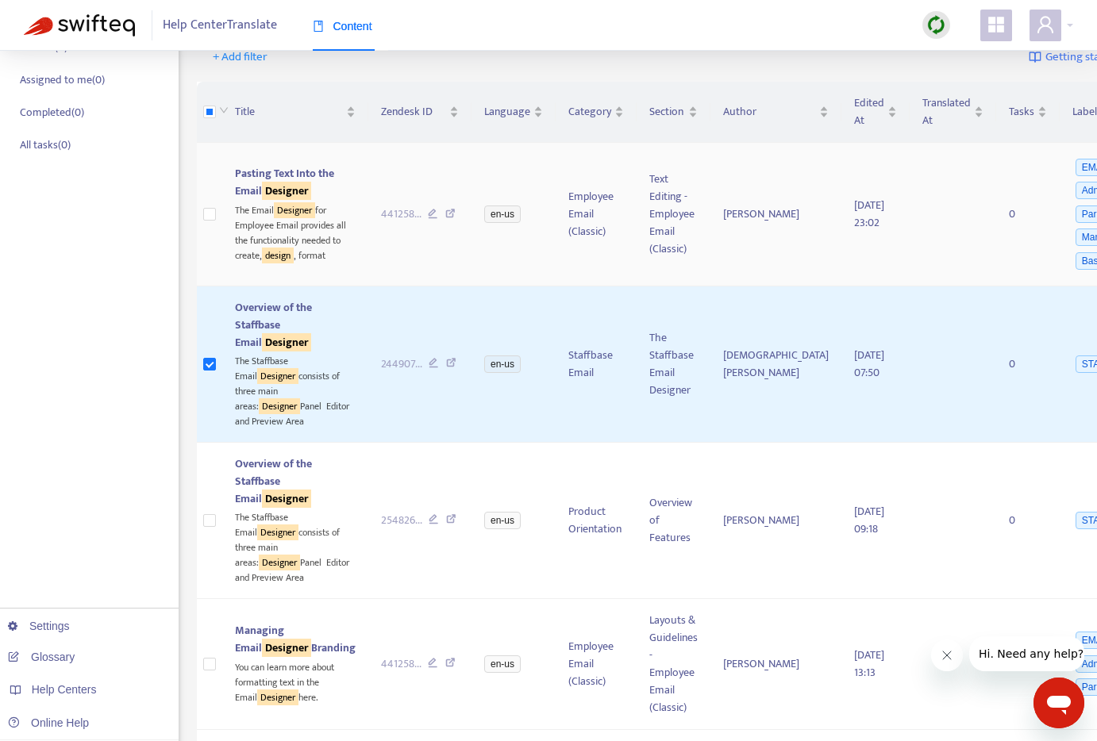
scroll to position [12, 0]
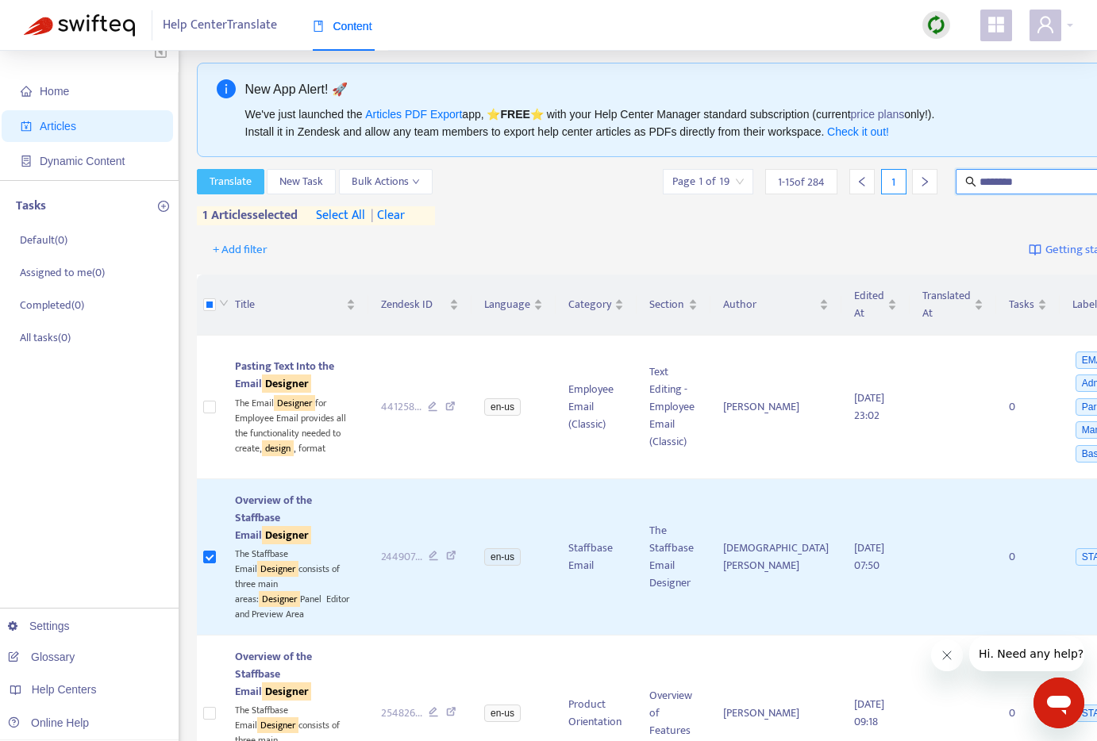
click at [215, 186] on span "Translate" at bounding box center [231, 181] width 42 height 17
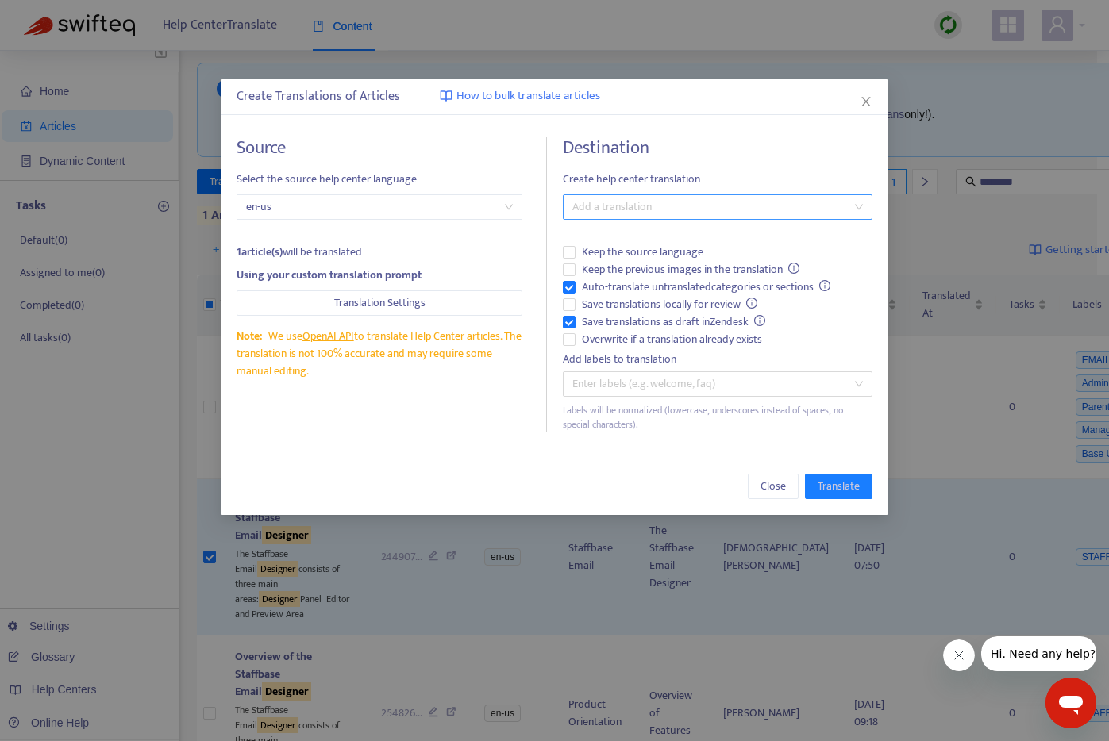
click at [619, 206] on div at bounding box center [710, 207] width 286 height 19
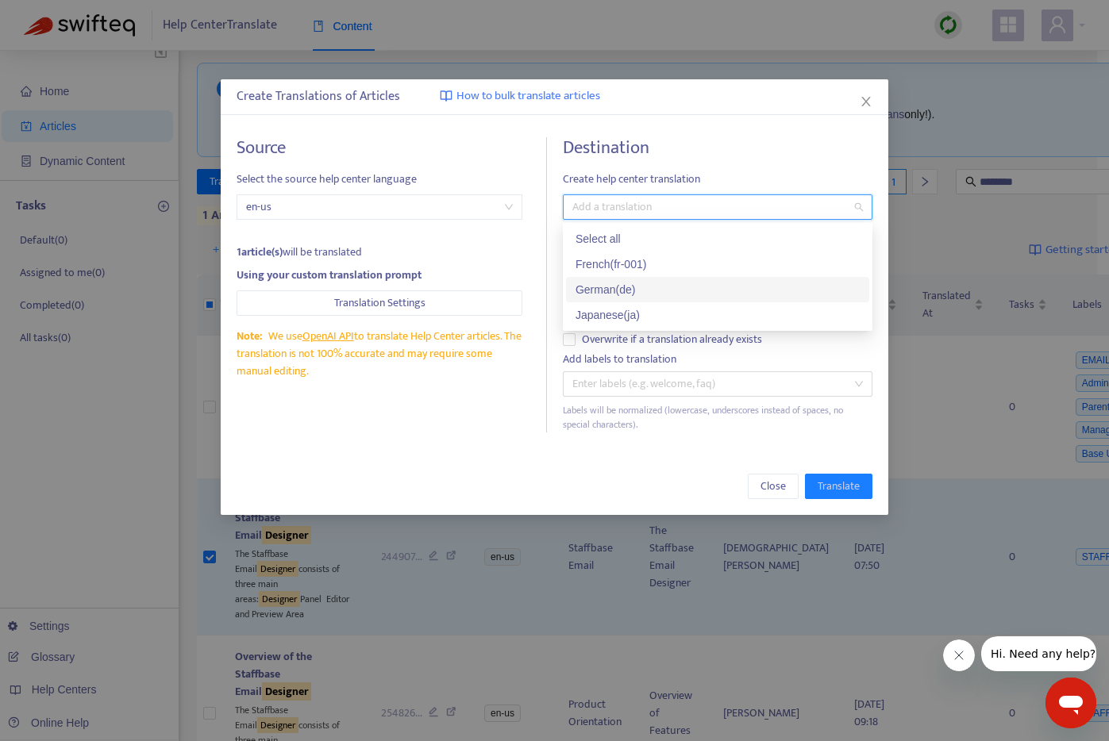
click at [617, 283] on div "German ( de )" at bounding box center [717, 289] width 284 height 17
click at [691, 450] on div "Create Translations of Articles How to bulk translate articles Source Select th…" at bounding box center [554, 297] width 667 height 436
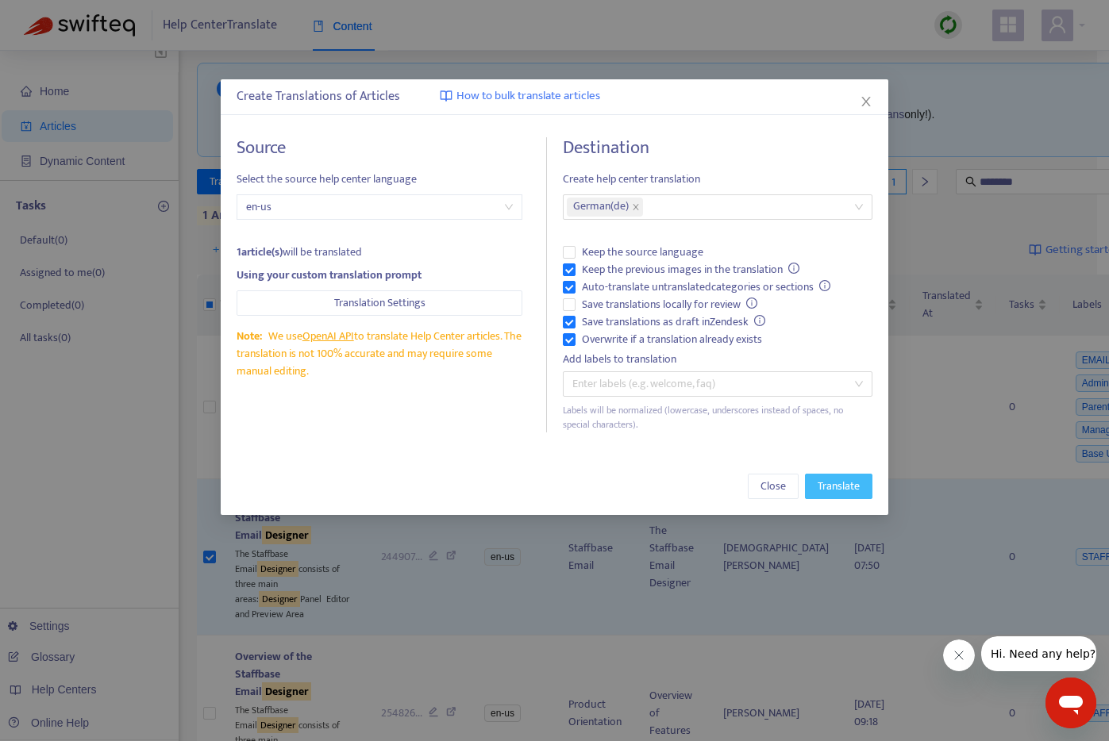
click at [840, 486] on span "Translate" at bounding box center [838, 486] width 42 height 17
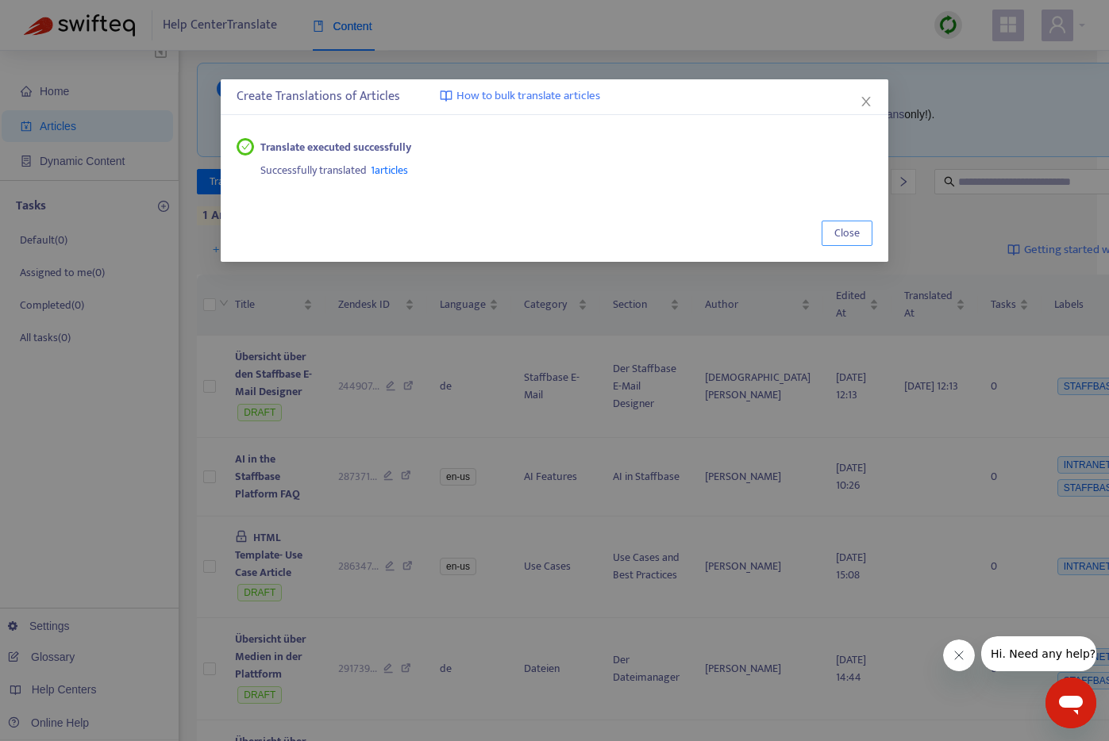
click at [856, 233] on span "Close" at bounding box center [846, 233] width 25 height 17
